Goal: Navigation & Orientation: Find specific page/section

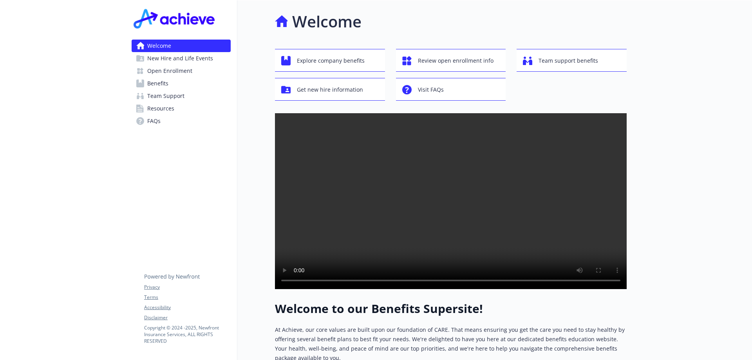
click at [724, 27] on div at bounding box center [689, 290] width 125 height 580
